Goal: Transaction & Acquisition: Subscribe to service/newsletter

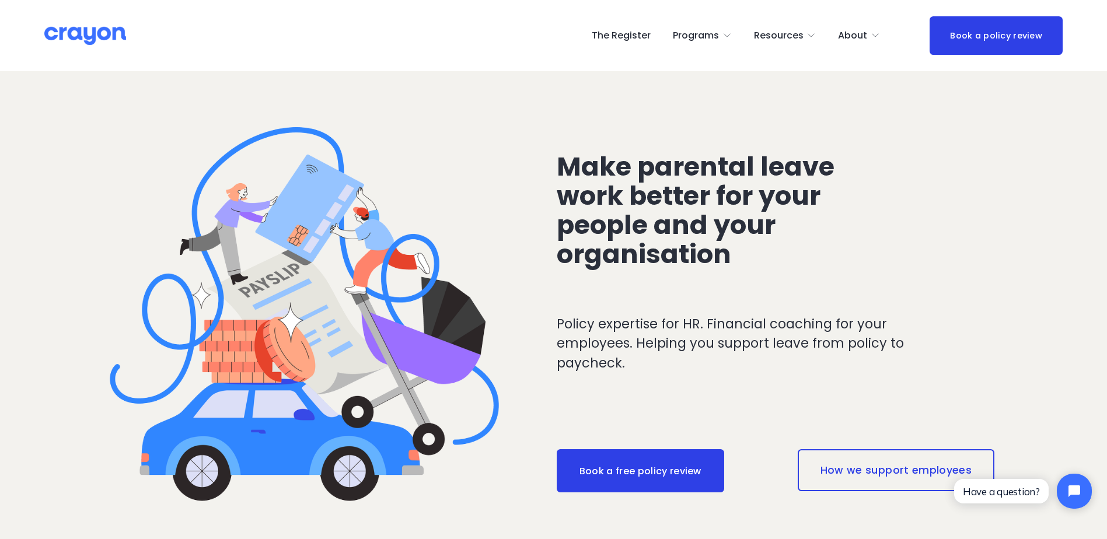
click at [0, 0] on span "Parent Hub" at bounding box center [0, 0] width 0 height 0
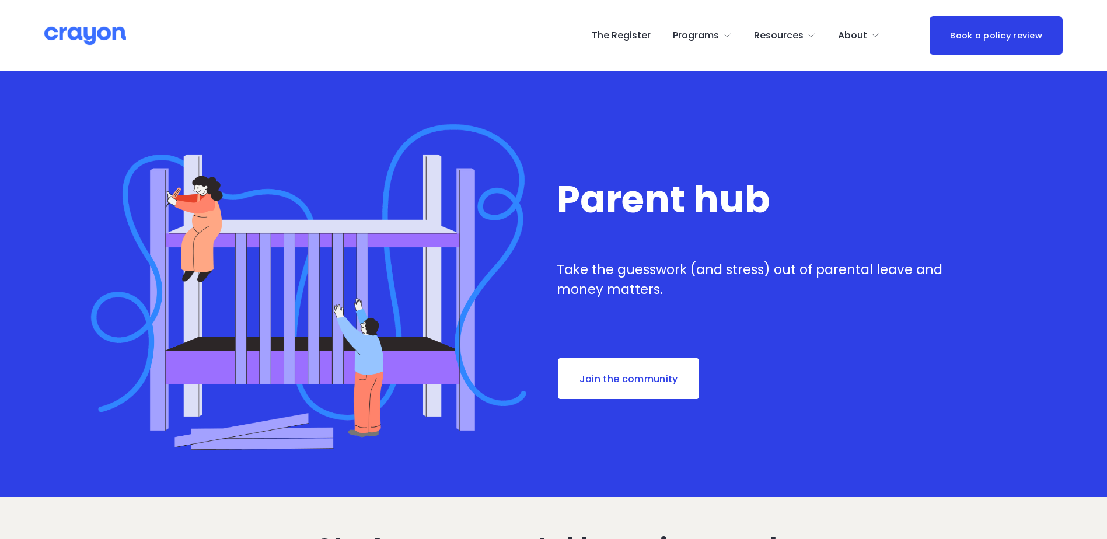
click at [634, 37] on link "The Register" at bounding box center [621, 35] width 59 height 19
